Goal: Book appointment/travel/reservation

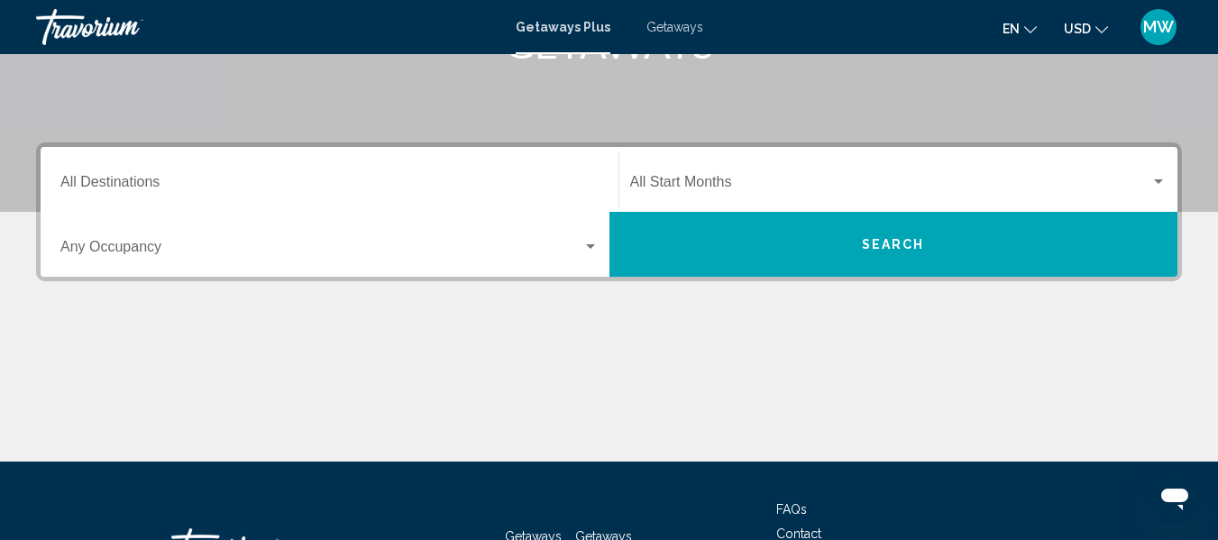
scroll to position [334, 0]
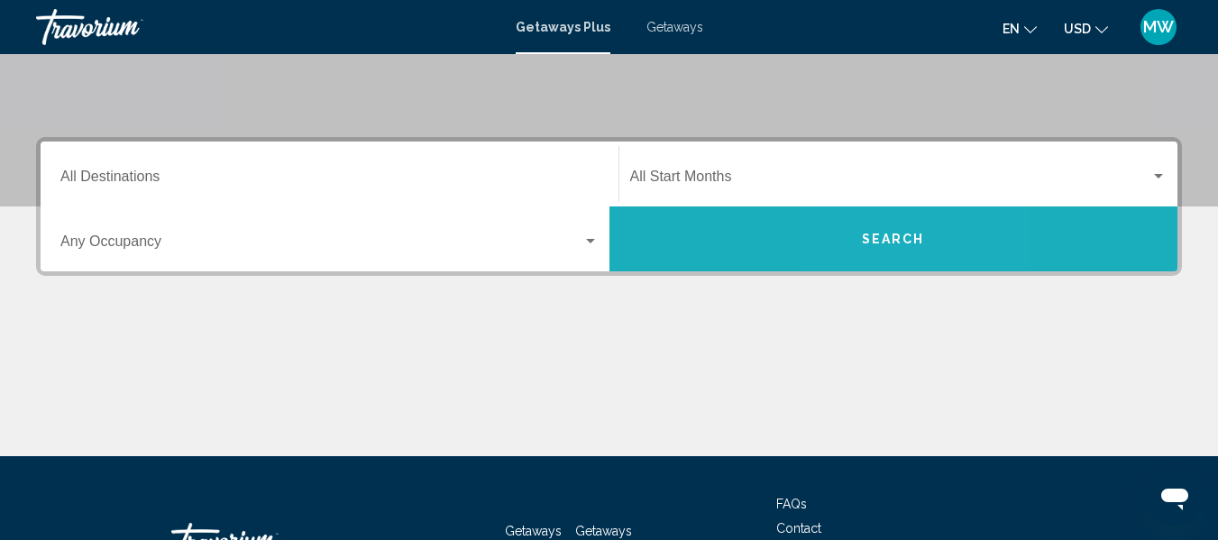
click at [875, 236] on span "Search" at bounding box center [893, 240] width 63 height 14
